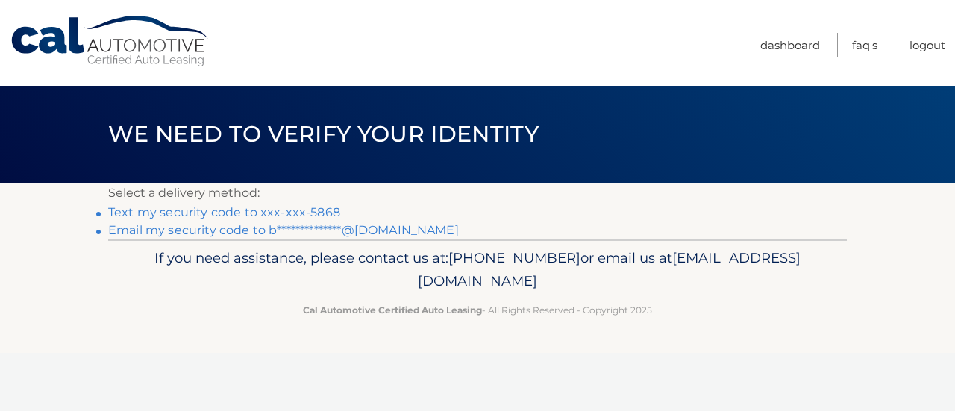
click at [225, 205] on link "Text my security code to xxx-xxx-5868" at bounding box center [224, 212] width 232 height 14
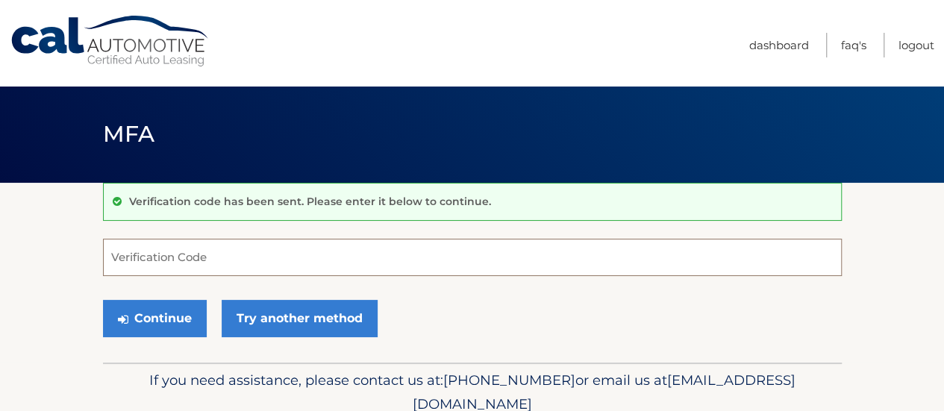
click at [401, 258] on input "Verification Code" at bounding box center [472, 257] width 739 height 37
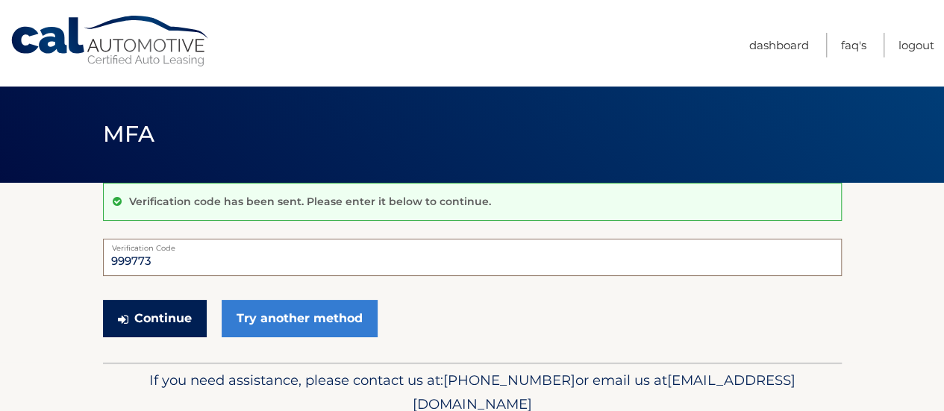
type input "999773"
click at [154, 311] on button "Continue" at bounding box center [155, 318] width 104 height 37
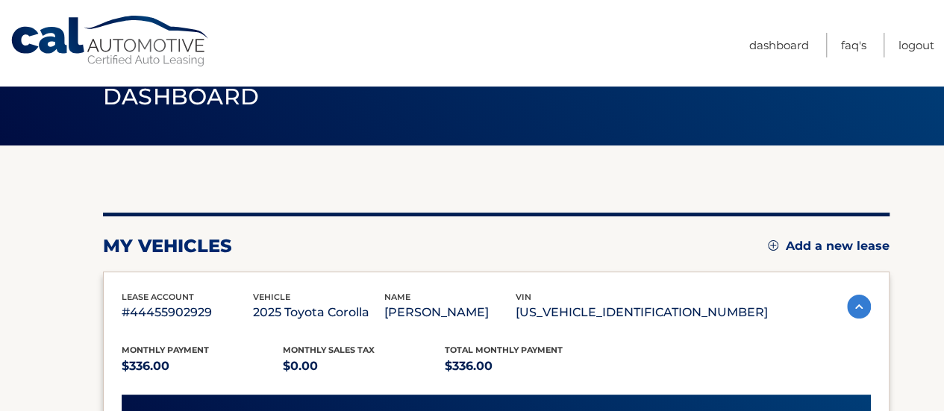
scroll to position [35, 0]
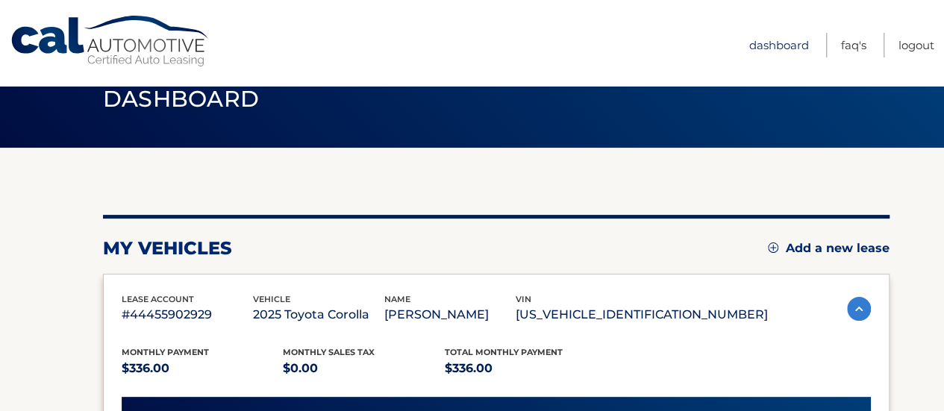
click at [793, 43] on link "Dashboard" at bounding box center [779, 45] width 60 height 25
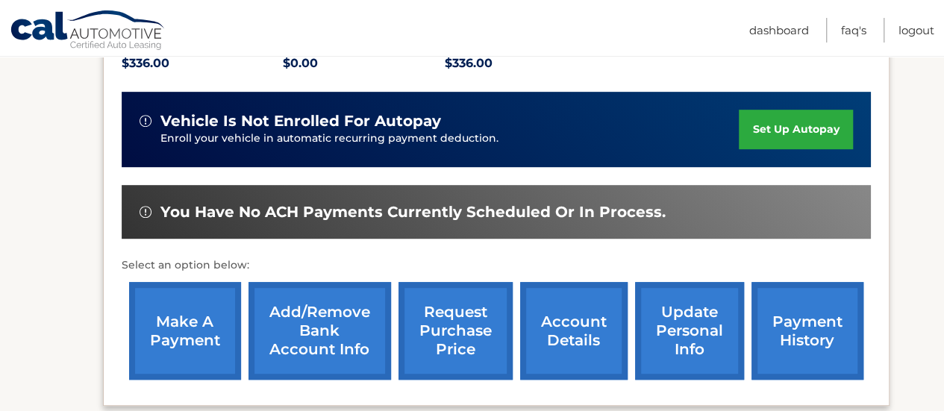
scroll to position [339, 0]
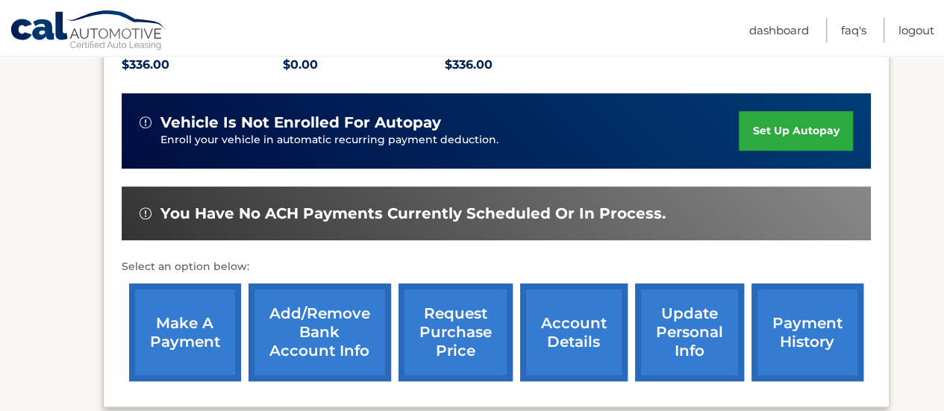
click at [567, 334] on link "account details" at bounding box center [573, 333] width 107 height 98
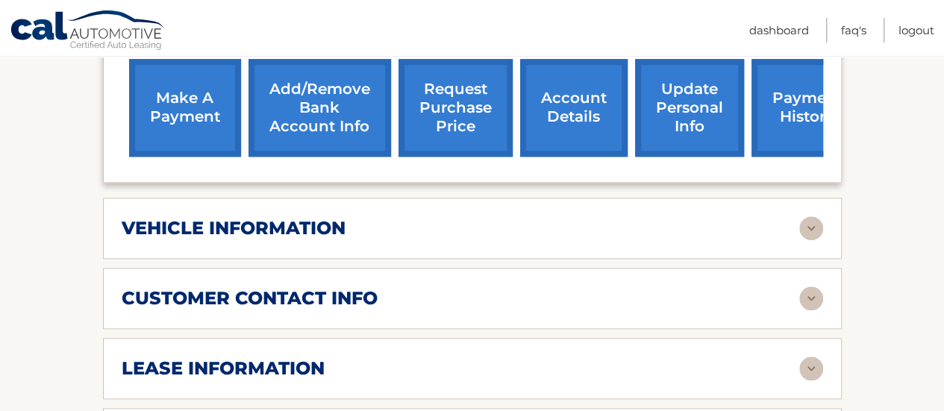
scroll to position [634, 0]
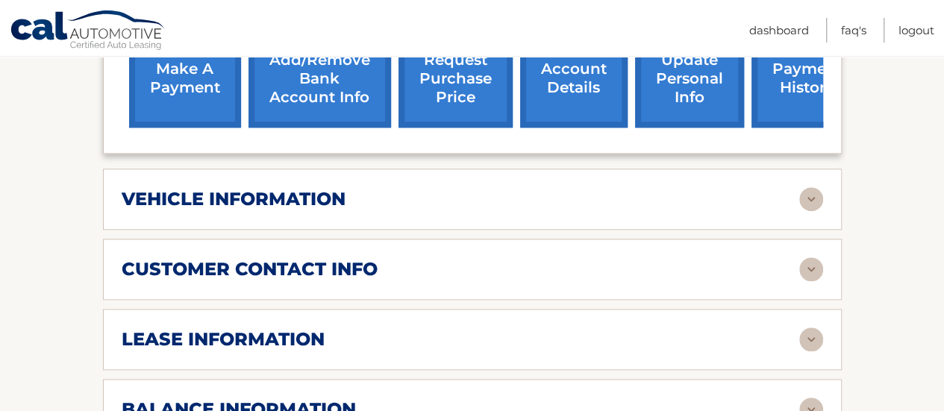
click at [809, 187] on img at bounding box center [811, 199] width 24 height 24
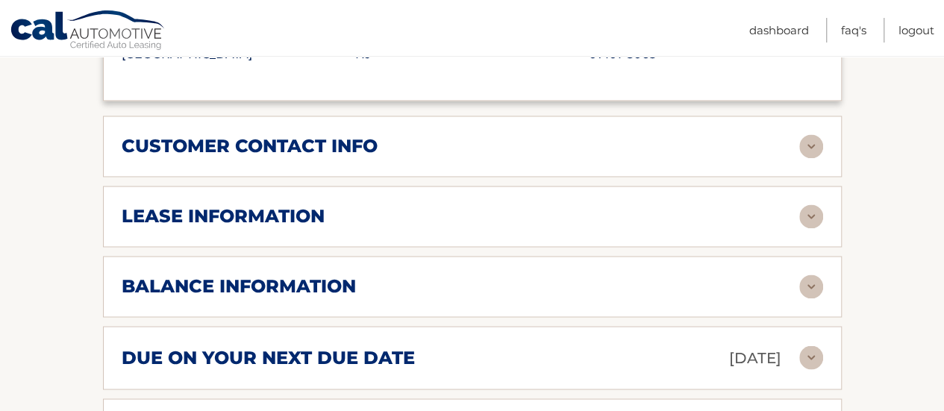
scroll to position [1120, 0]
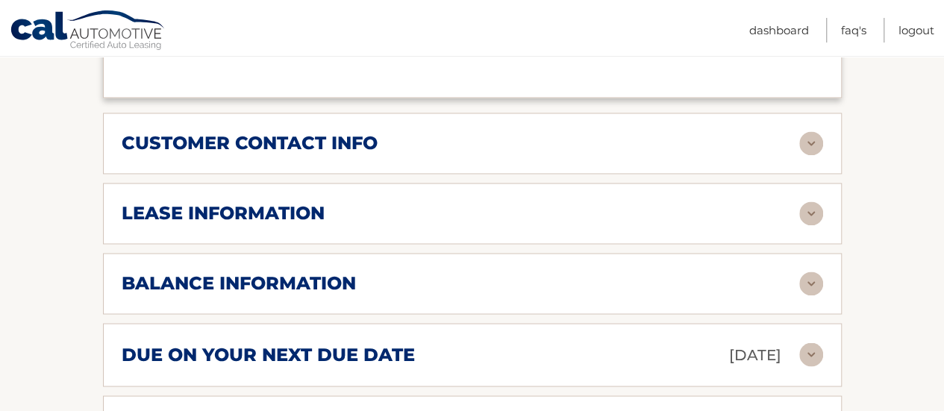
click at [809, 131] on img at bounding box center [811, 143] width 24 height 24
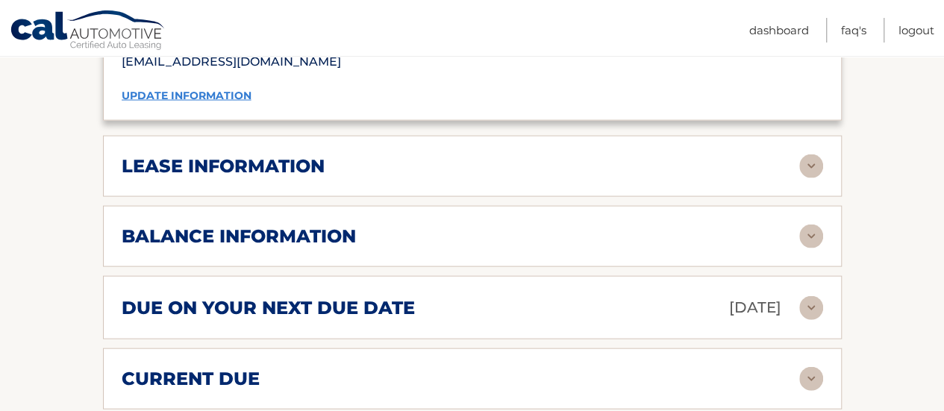
scroll to position [1466, 0]
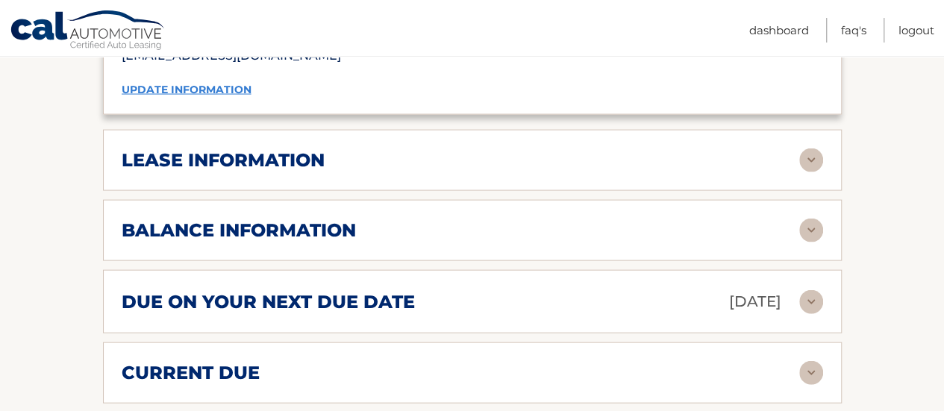
click at [815, 149] on img at bounding box center [811, 161] width 24 height 24
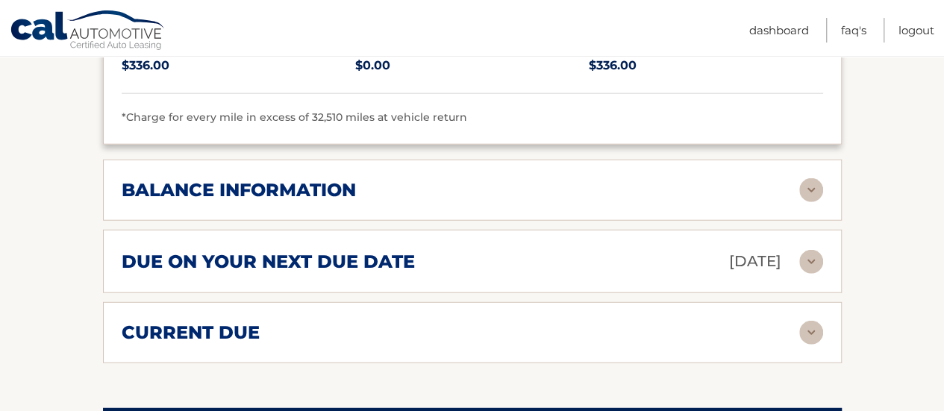
scroll to position [1790, 0]
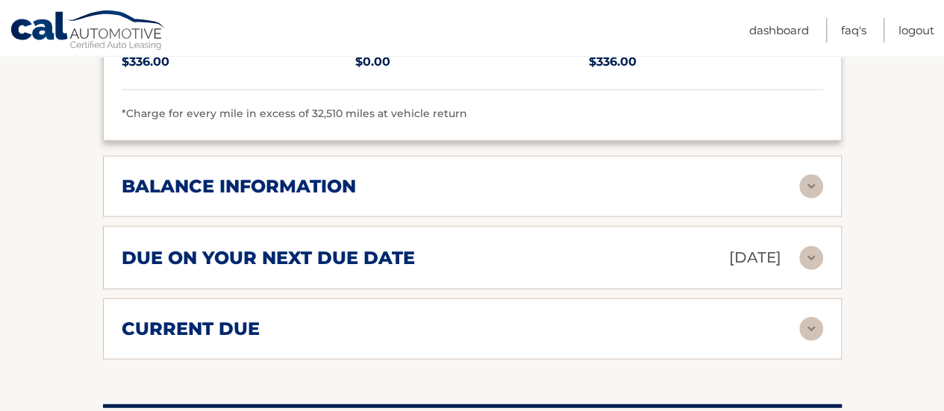
click at [813, 175] on img at bounding box center [811, 187] width 24 height 24
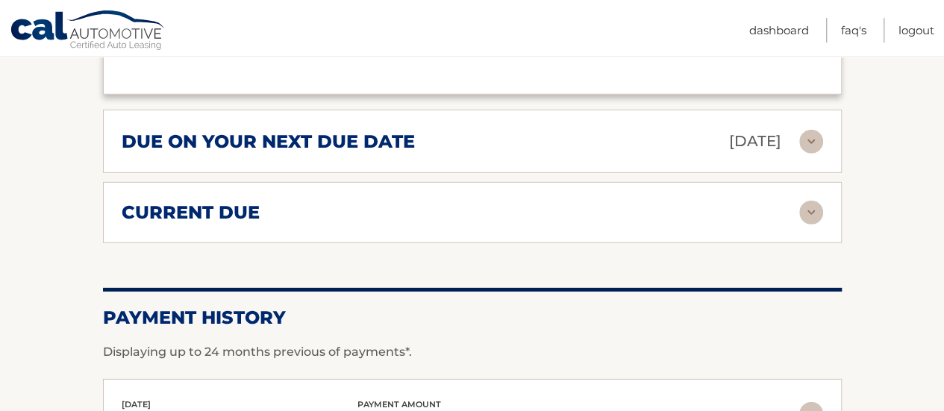
scroll to position [2073, 0]
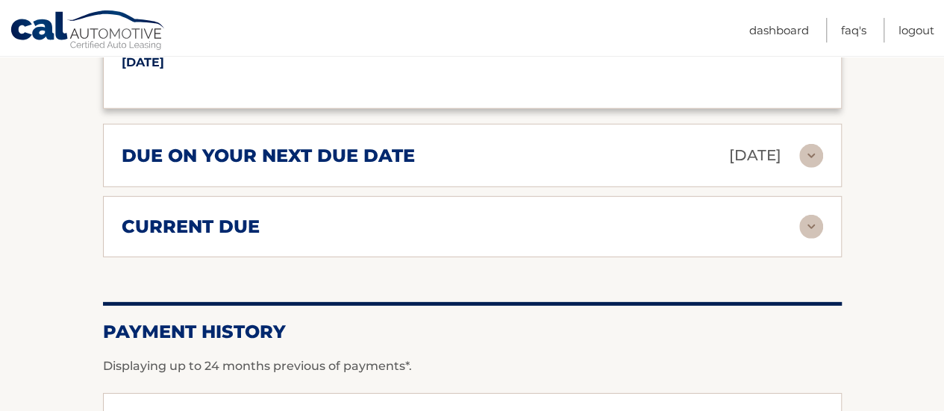
click at [814, 215] on img at bounding box center [811, 227] width 24 height 24
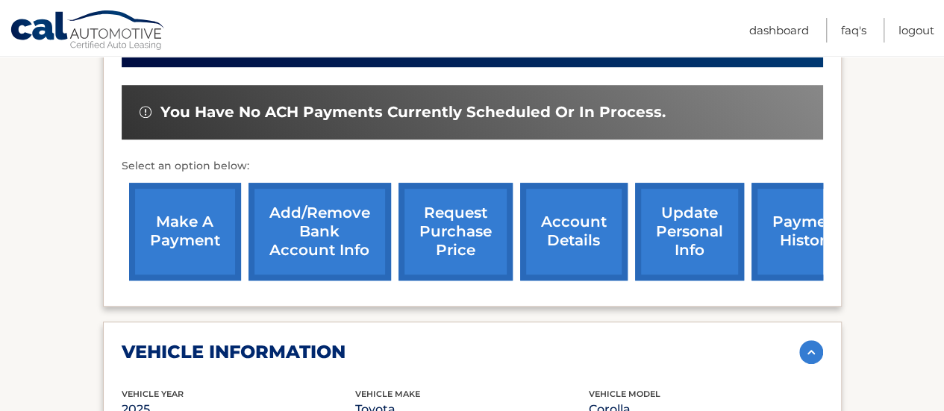
scroll to position [492, 0]
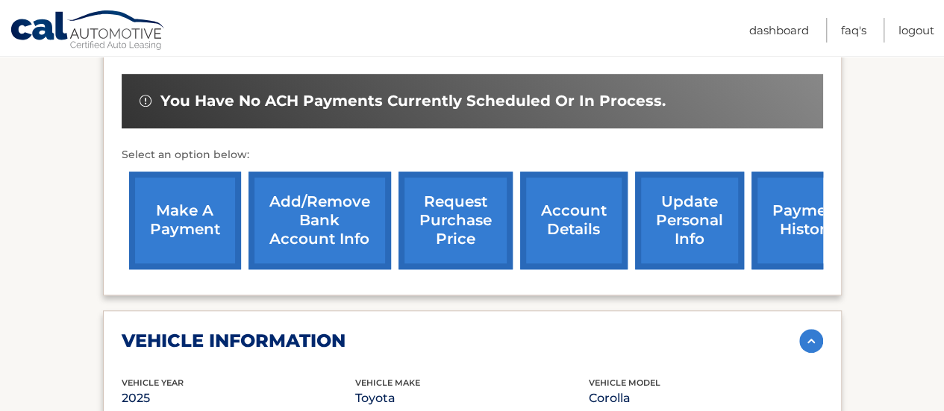
click at [781, 202] on link "payment history" at bounding box center [808, 221] width 112 height 98
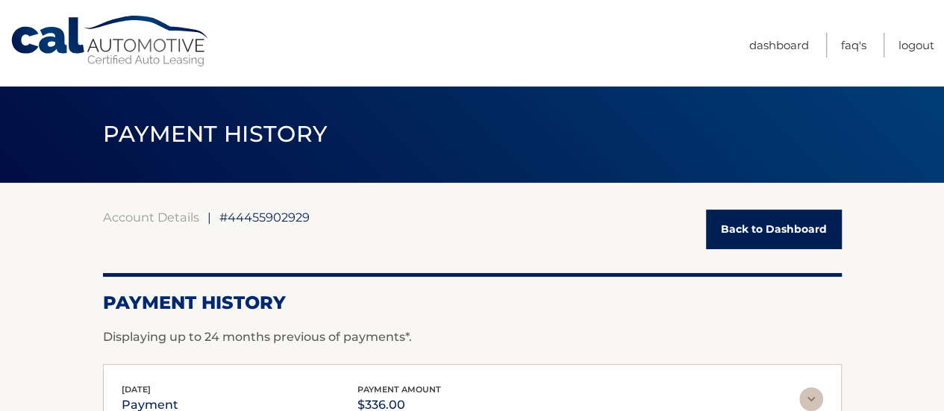
click at [784, 225] on link "Back to Dashboard" at bounding box center [774, 230] width 136 height 40
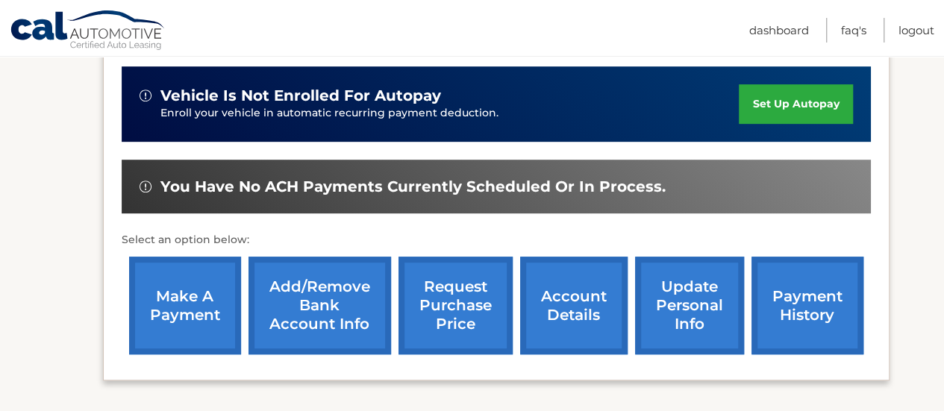
scroll to position [391, 0]
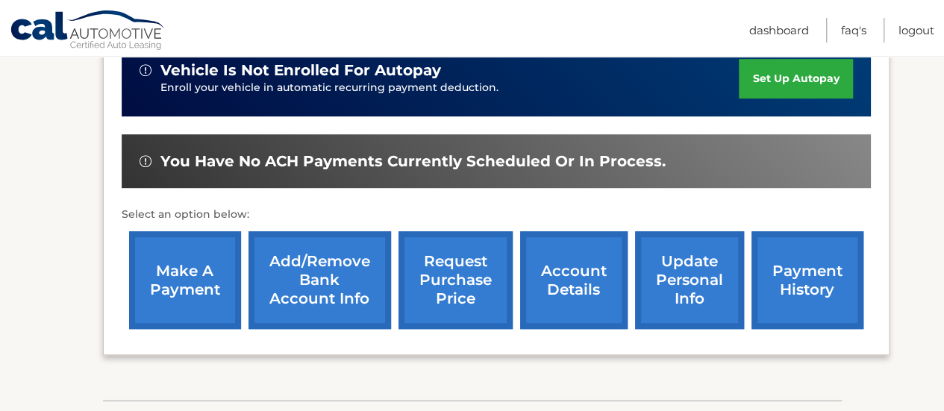
click at [179, 271] on link "make a payment" at bounding box center [185, 280] width 112 height 98
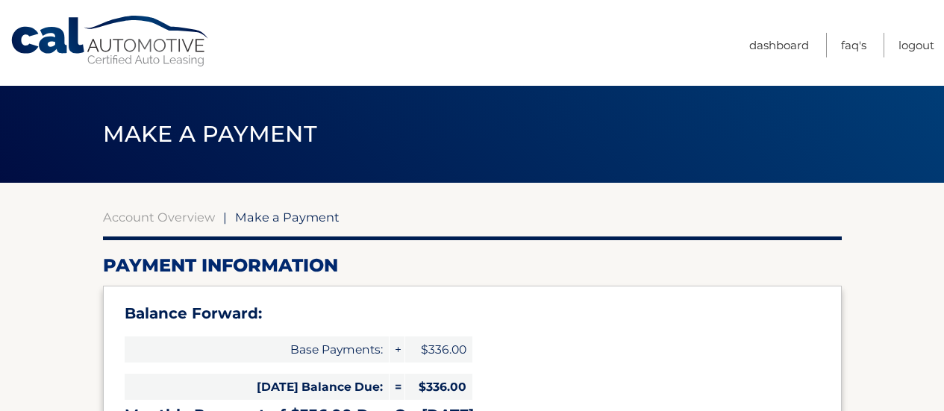
select select "MmEwMGU2MjktMjE0NS00OWQzLTlkOGQtMGJmYTgwNmQzNjYw"
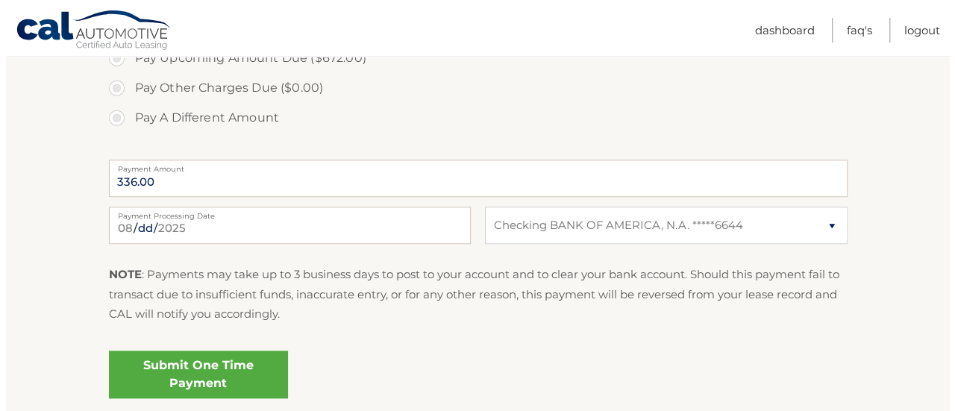
scroll to position [606, 0]
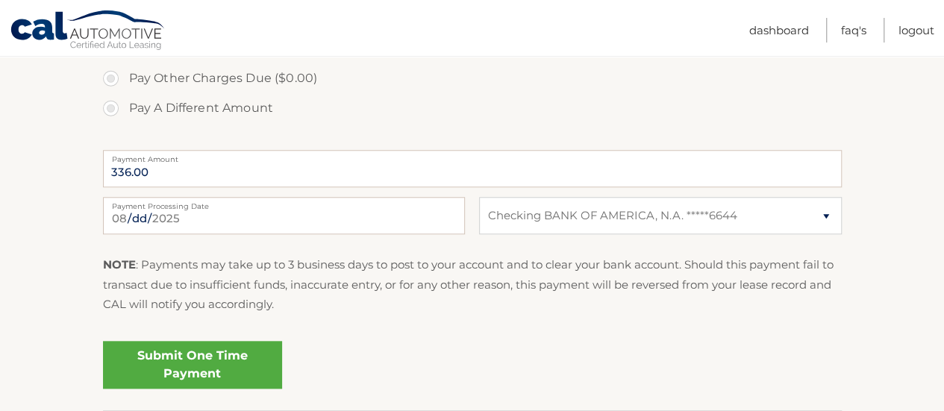
click at [183, 341] on link "Submit One Time Payment" at bounding box center [192, 365] width 179 height 48
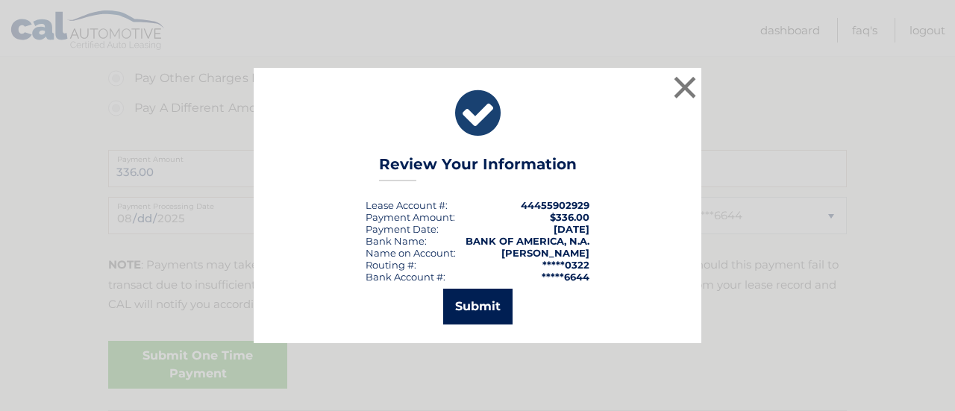
click at [471, 303] on button "Submit" at bounding box center [477, 307] width 69 height 36
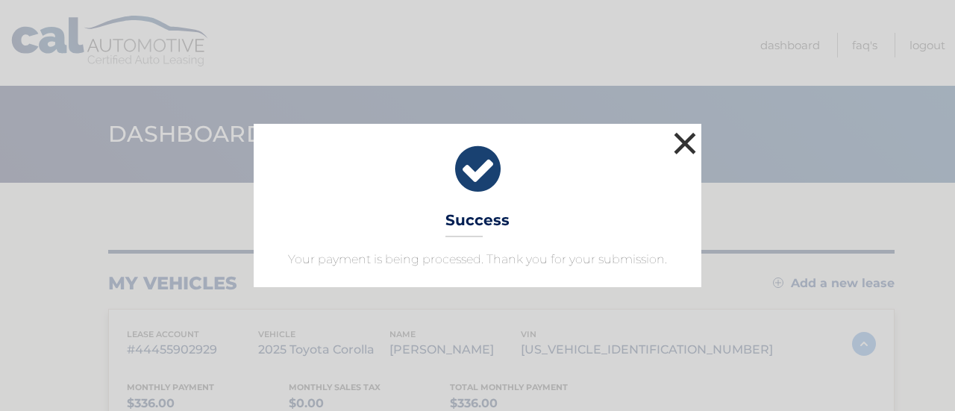
click at [687, 149] on button "×" at bounding box center [685, 143] width 30 height 30
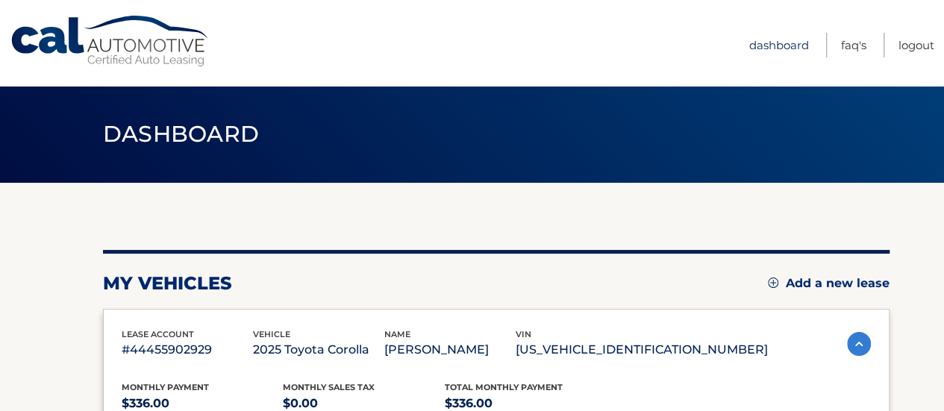
click at [808, 44] on link "Dashboard" at bounding box center [779, 45] width 60 height 25
click at [925, 54] on ul "Dashboard FAQ's Logout" at bounding box center [841, 43] width 185 height 86
click at [918, 44] on link "Logout" at bounding box center [917, 45] width 36 height 25
